Goal: Transaction & Acquisition: Book appointment/travel/reservation

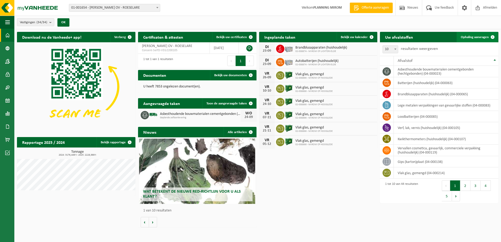
click at [474, 37] on span "Ophaling aanvragen" at bounding box center [475, 36] width 28 height 3
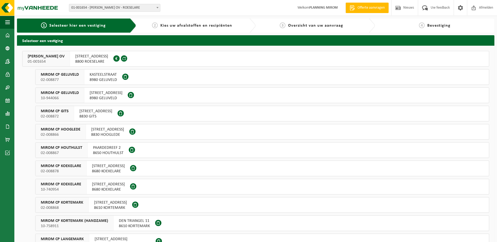
click at [108, 57] on span "OOSTNIEUWKERKSESTEENWEG 121" at bounding box center [91, 56] width 33 height 5
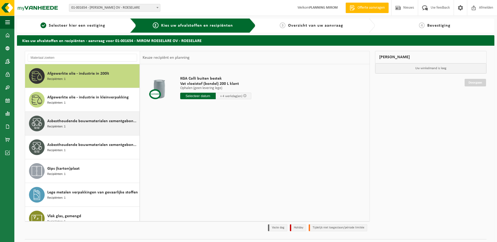
click at [63, 128] on span "Recipiënten: 1" at bounding box center [56, 126] width 18 height 5
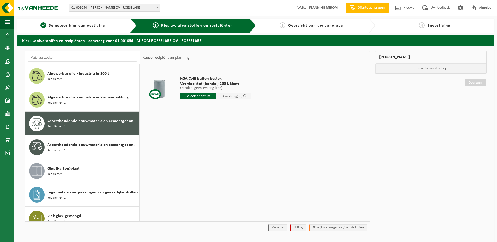
scroll to position [9, 0]
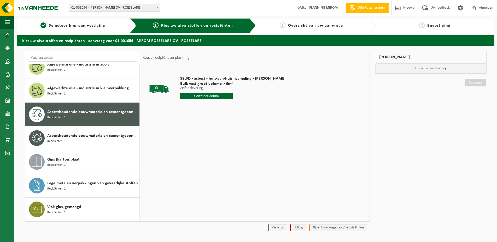
click at [201, 100] on div "SELFD - asbest - huis-aan-huisinzameling - [PERSON_NAME] Bulk vast groot volume…" at bounding box center [232, 89] width 110 height 36
click at [201, 96] on input "text" at bounding box center [206, 96] width 53 height 7
click at [205, 150] on div "24" at bounding box center [203, 150] width 9 height 8
type input "Van 2025-09-24"
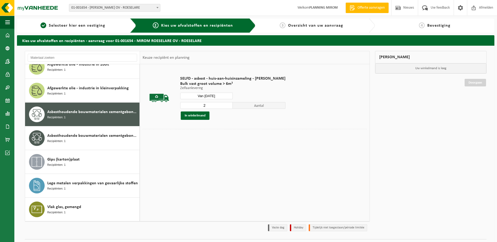
type input "2"
click at [226, 103] on input "2" at bounding box center [206, 105] width 53 height 7
click at [203, 114] on button "In winkelmand" at bounding box center [195, 115] width 29 height 8
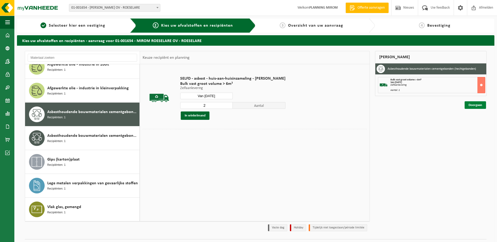
click at [466, 104] on link "Doorgaan" at bounding box center [474, 105] width 21 height 8
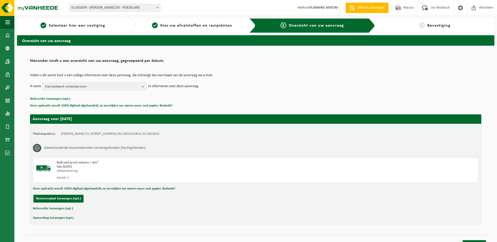
scroll to position [6, 0]
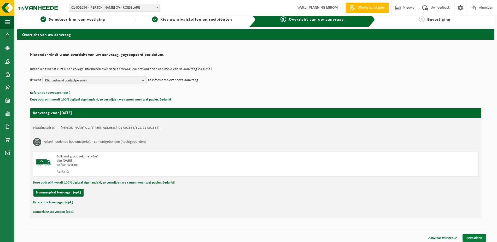
click at [471, 238] on link "Bevestigen" at bounding box center [473, 238] width 23 height 8
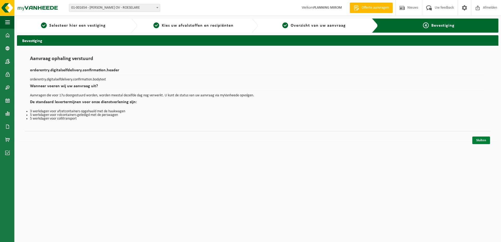
click at [479, 140] on link "Sluiten" at bounding box center [481, 141] width 18 height 8
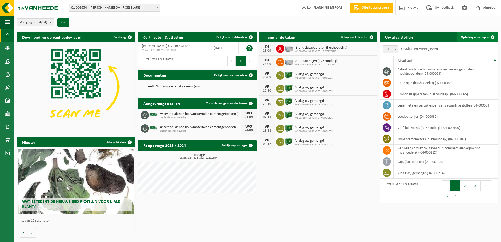
click at [480, 35] on link "Ophaling aanvragen" at bounding box center [477, 37] width 41 height 10
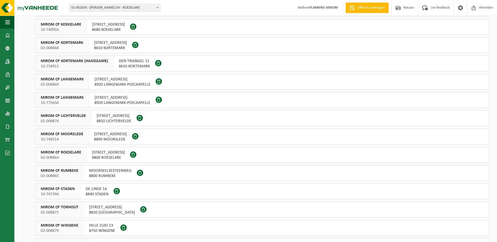
scroll to position [213, 0]
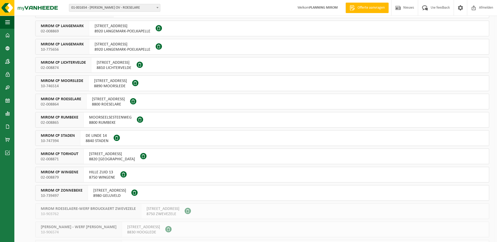
click at [67, 99] on span "MIROM CP ROESELARE" at bounding box center [61, 99] width 40 height 5
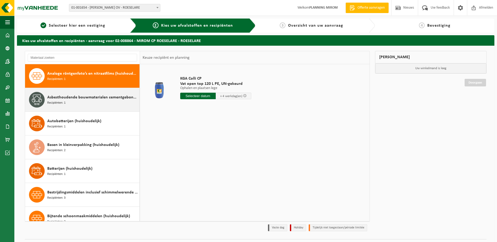
click at [86, 103] on div "Asbesthoudende bouwmaterialen cementgebonden (hechtgebonden) Recipiënten: 1" at bounding box center [92, 100] width 91 height 16
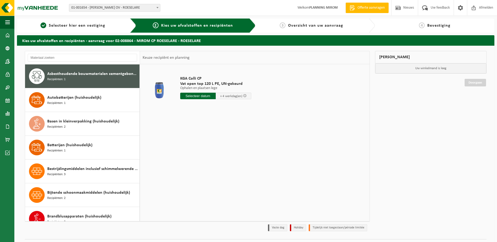
scroll to position [24, 0]
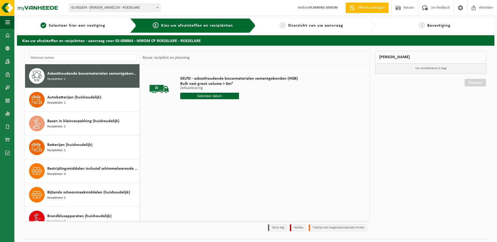
click at [218, 97] on input "text" at bounding box center [209, 96] width 59 height 7
click at [201, 150] on div "24" at bounding box center [203, 150] width 9 height 8
type input "Van [DATE]"
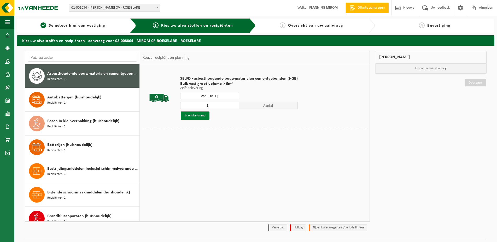
click at [192, 116] on button "In winkelmand" at bounding box center [195, 115] width 29 height 8
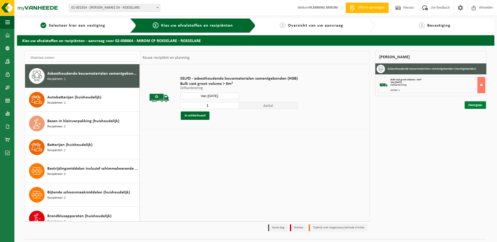
click at [472, 103] on link "Doorgaan" at bounding box center [474, 105] width 21 height 8
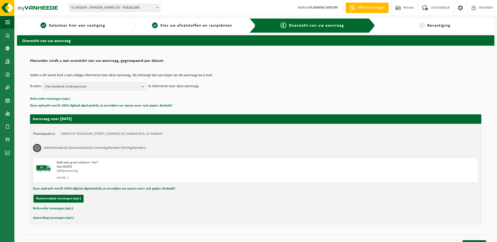
scroll to position [6, 0]
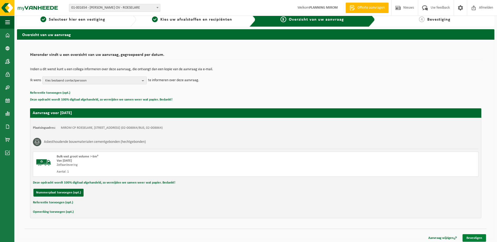
click at [476, 236] on link "Bevestigen" at bounding box center [473, 238] width 23 height 8
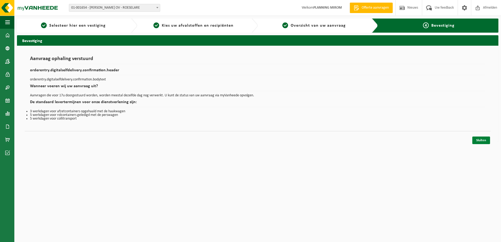
click at [479, 139] on link "Sluiten" at bounding box center [481, 141] width 18 height 8
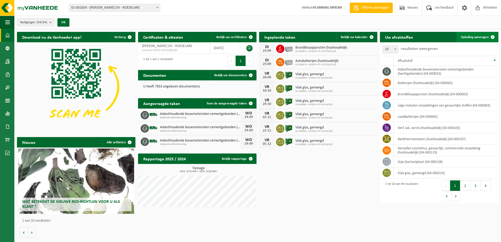
click at [473, 36] on span "Ophaling aanvragen" at bounding box center [475, 36] width 28 height 3
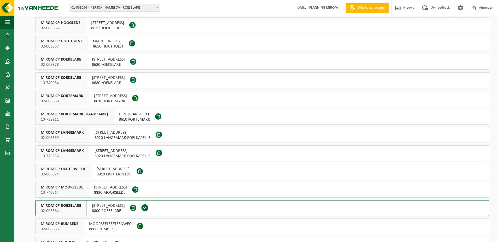
scroll to position [160, 0]
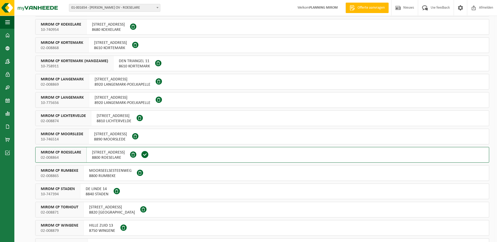
click at [73, 210] on span "MIROM CP TORHOUT" at bounding box center [60, 207] width 38 height 5
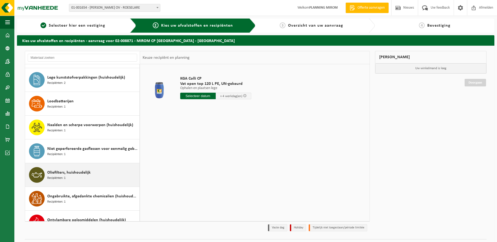
scroll to position [240, 0]
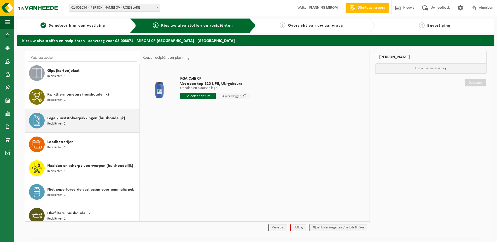
click at [80, 122] on div "Lege kunststofverpakkingen (huishoudelijk) Recipiënten: 2" at bounding box center [92, 121] width 91 height 16
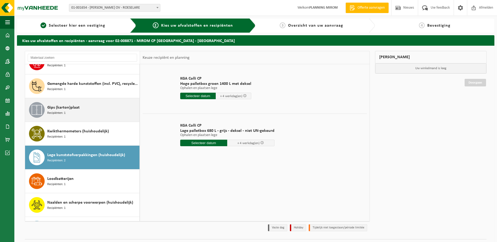
scroll to position [163, 0]
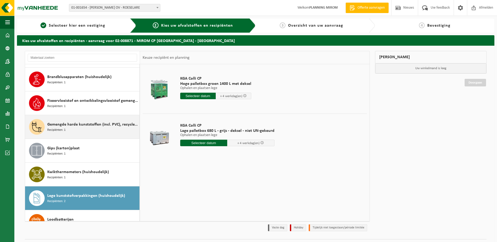
click at [72, 124] on span "Gemengde harde kunststoffen (incl. PVC), recycleerbaar (huishoudelijk)" at bounding box center [92, 124] width 91 height 6
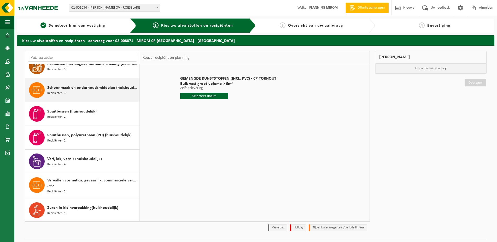
scroll to position [444, 0]
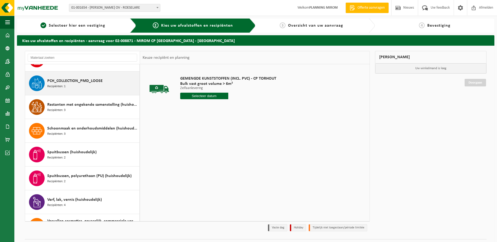
click at [82, 86] on div "PCH_COLLECTION_PMD_LOOSE Recipiënten: 1" at bounding box center [92, 83] width 91 height 16
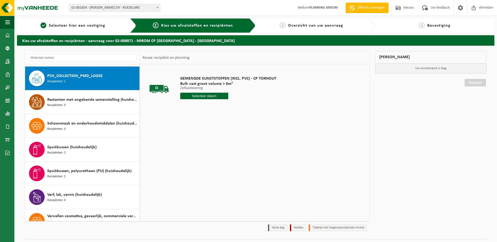
scroll to position [451, 0]
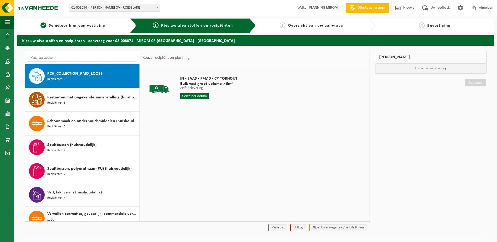
click at [193, 97] on input "text" at bounding box center [194, 96] width 29 height 7
click at [201, 151] on div "24" at bounding box center [203, 150] width 9 height 8
type input "Van [DATE]"
click at [196, 115] on button "In winkelmand" at bounding box center [195, 115] width 29 height 8
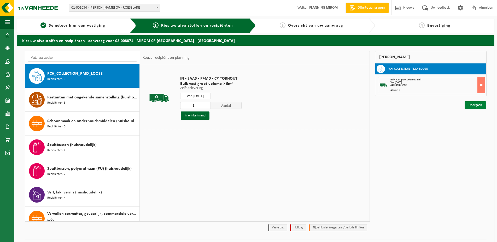
click at [473, 104] on link "Doorgaan" at bounding box center [474, 105] width 21 height 8
